Goal: Task Accomplishment & Management: Manage account settings

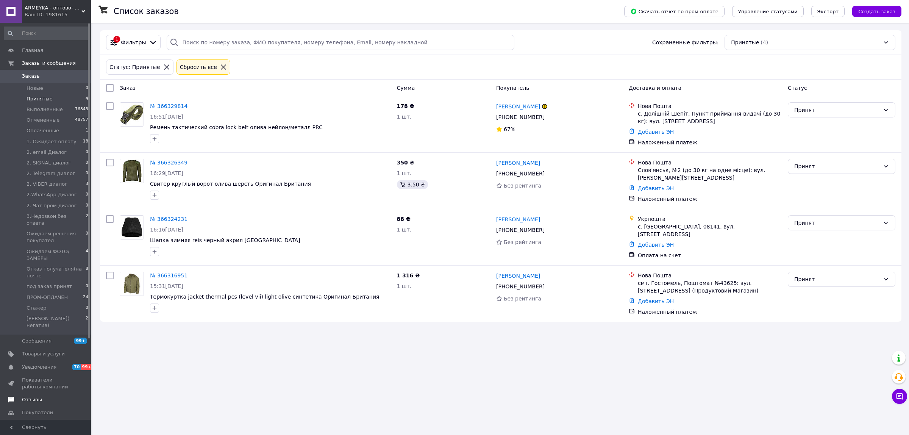
click at [34, 396] on span "Отзывы" at bounding box center [32, 399] width 20 height 7
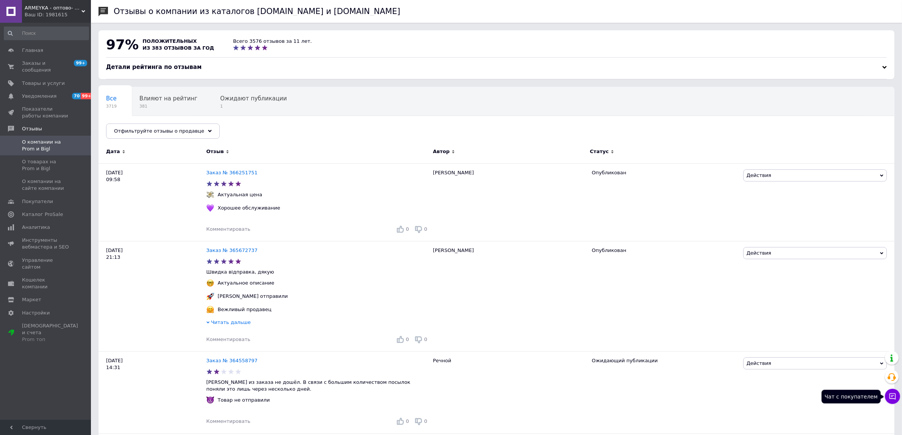
click at [890, 395] on icon at bounding box center [892, 396] width 8 height 8
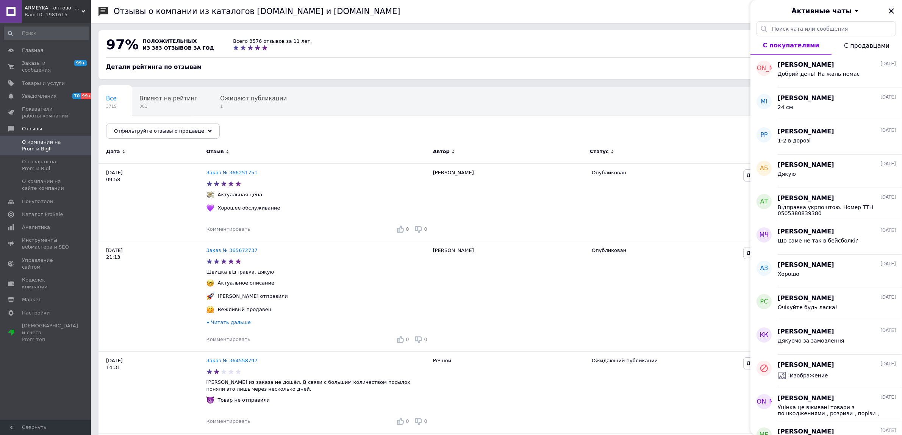
click at [584, 94] on div "Все 3719 Влияют на рейтинг 381 Ожидают публикации 1 Опубликованы без комме... 6…" at bounding box center [496, 116] width 796 height 62
click at [618, 148] on div "Статус" at bounding box center [664, 152] width 153 height 21
click at [148, 103] on span "381" at bounding box center [168, 106] width 58 height 6
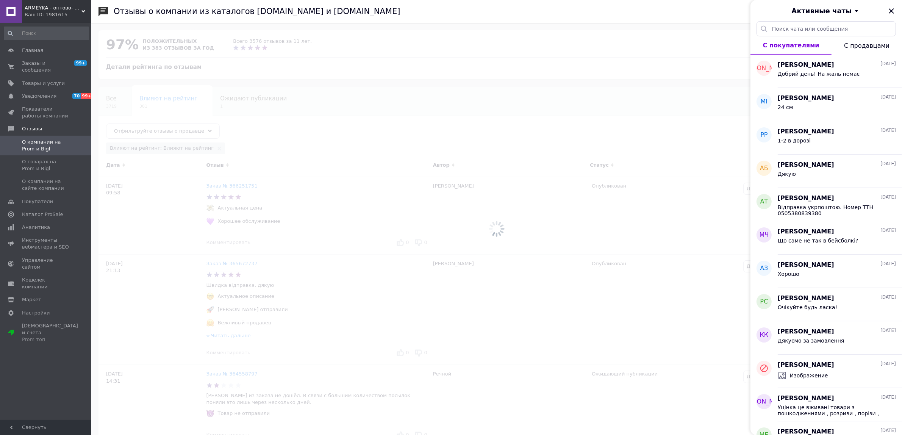
click at [237, 102] on div at bounding box center [496, 229] width 811 height 412
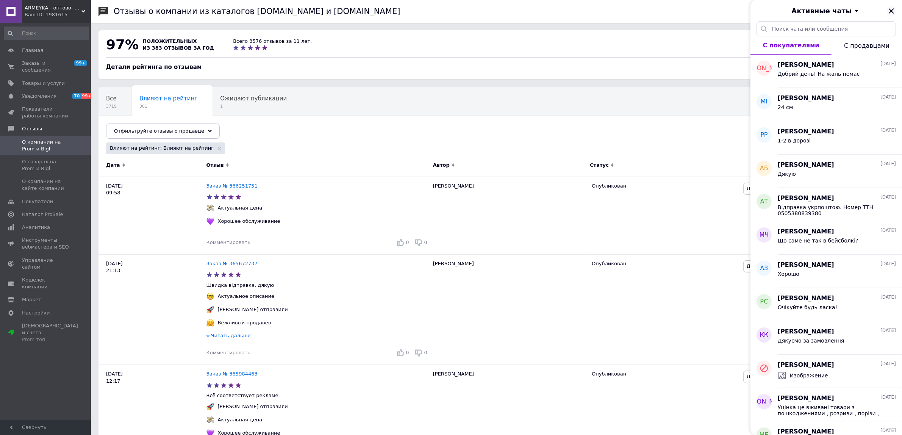
click at [888, 10] on icon "Закрыть" at bounding box center [891, 10] width 9 height 9
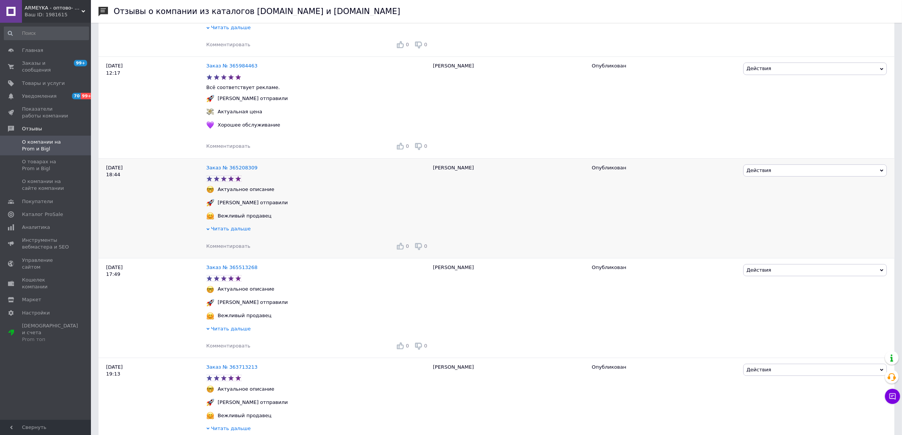
scroll to position [379, 0]
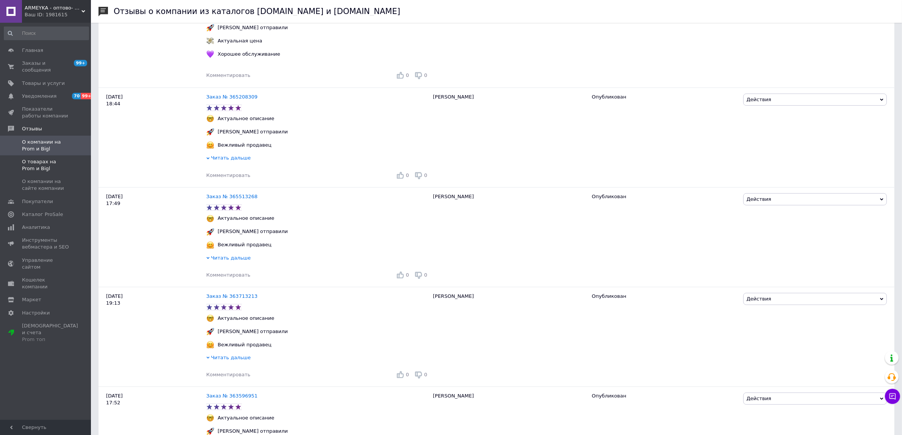
click at [46, 162] on span "О товарах на Prom и Bigl" at bounding box center [46, 165] width 48 height 14
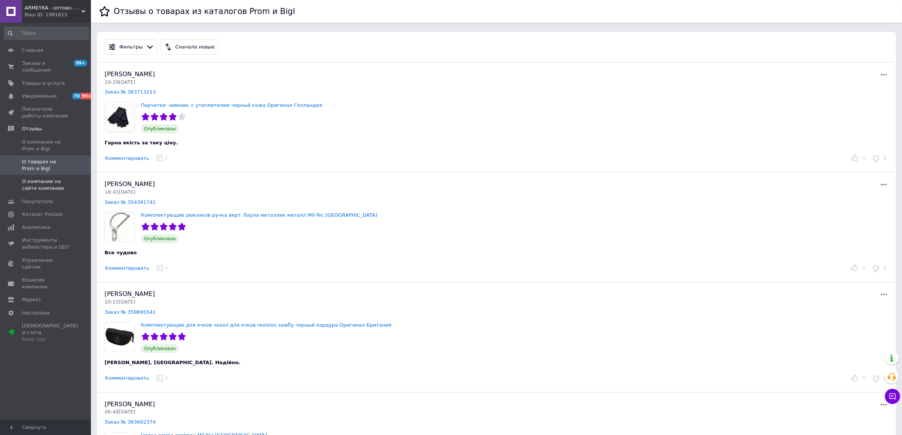
click at [47, 178] on span "О компании на сайте компании" at bounding box center [46, 185] width 48 height 14
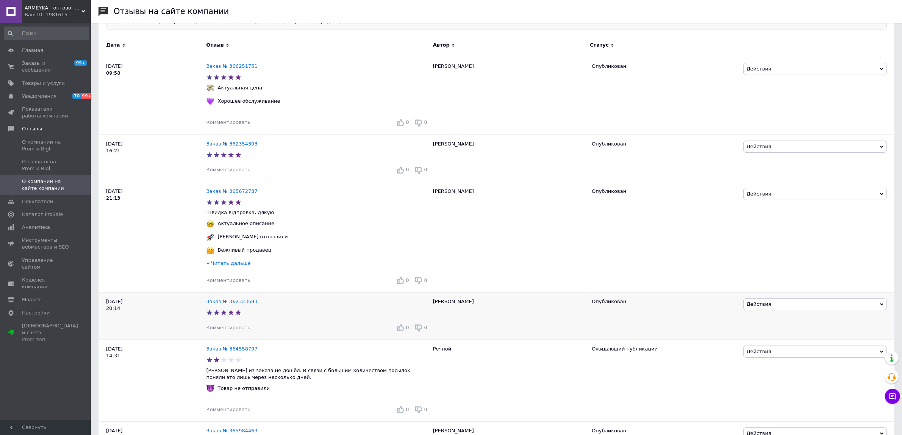
scroll to position [237, 0]
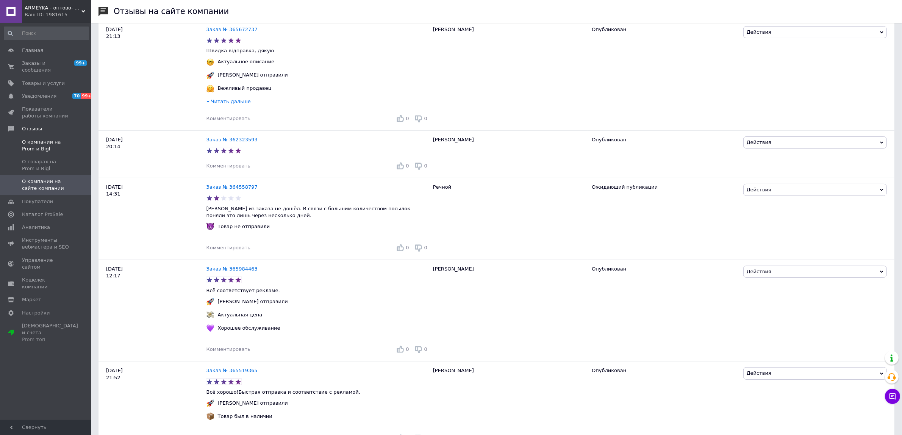
click at [37, 139] on span "О компании на Prom и Bigl" at bounding box center [46, 146] width 48 height 14
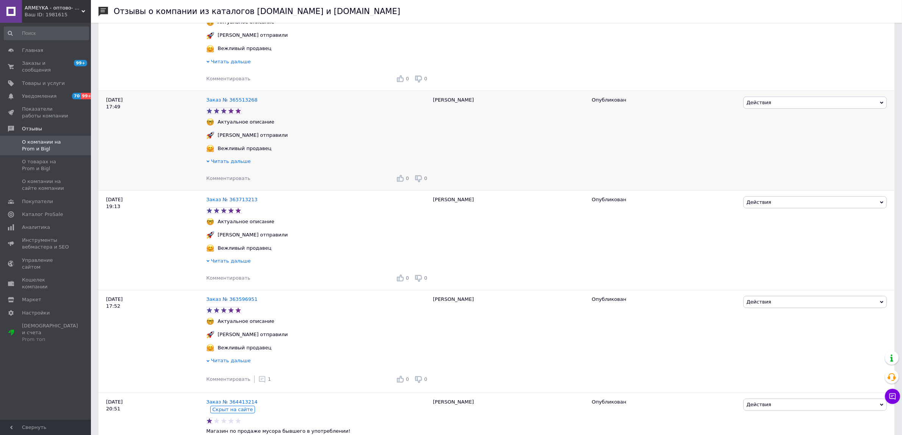
scroll to position [521, 0]
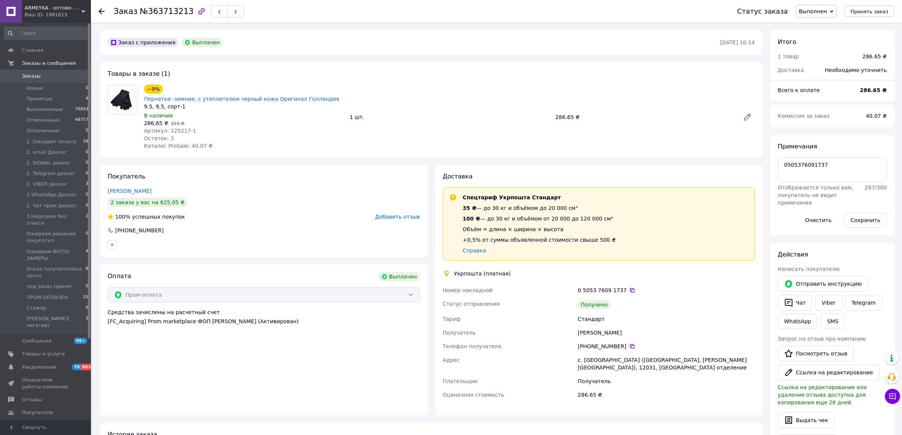
scroll to position [6, 0]
